Goal: Browse casually

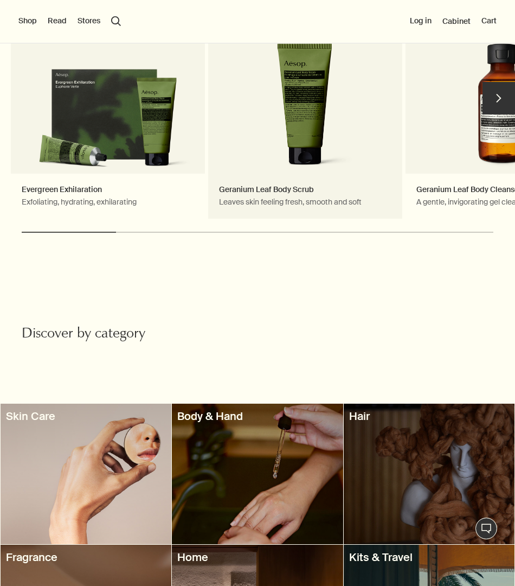
scroll to position [711, 0]
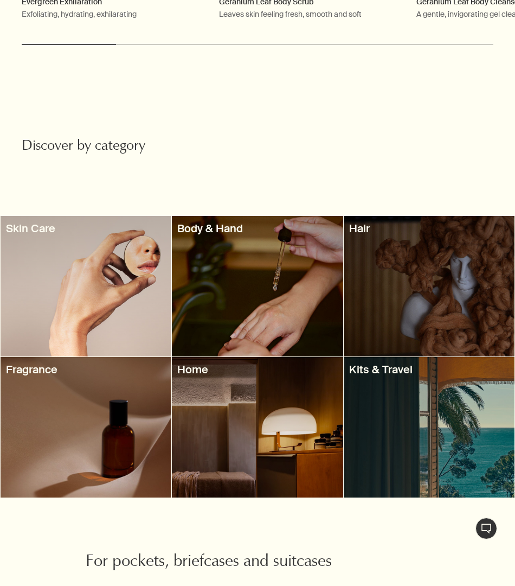
click at [245, 283] on div at bounding box center [257, 286] width 171 height 140
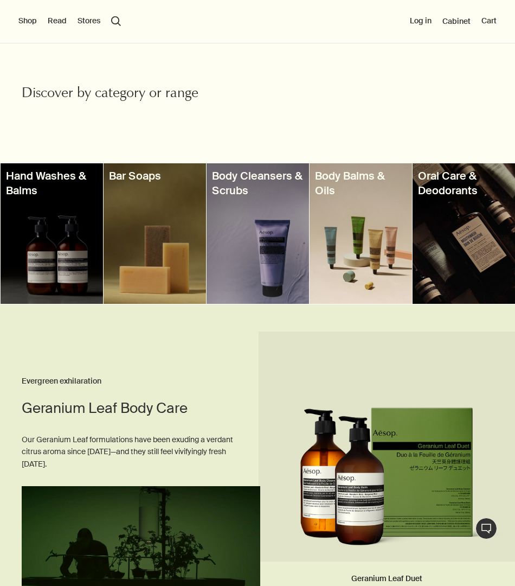
scroll to position [301, 0]
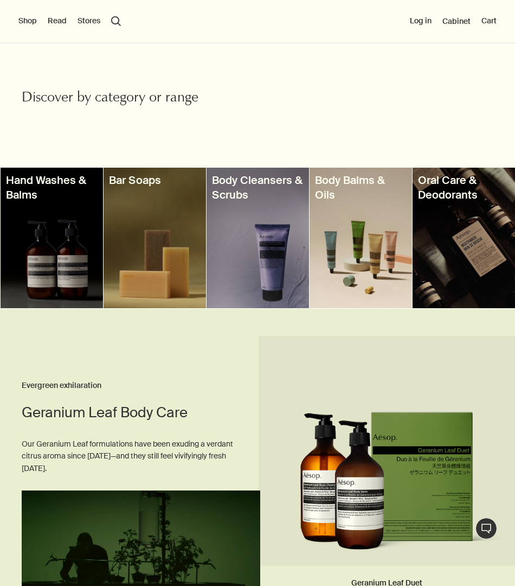
click at [68, 210] on div at bounding box center [52, 238] width 103 height 140
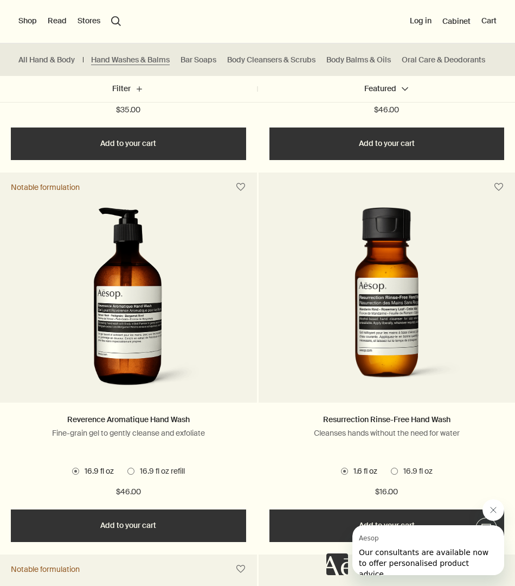
scroll to position [991, 0]
